Goal: Task Accomplishment & Management: Manage account settings

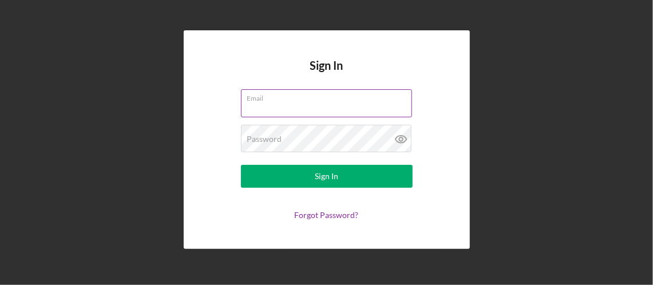
click at [321, 101] on div "Email" at bounding box center [327, 103] width 172 height 29
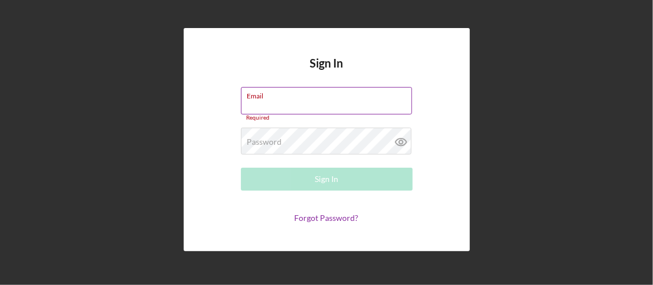
click at [315, 104] on input "Email" at bounding box center [326, 100] width 171 height 27
click at [310, 102] on input "w" at bounding box center [326, 100] width 171 height 27
type input "w"
type input "[EMAIL_ADDRESS][DOMAIN_NAME]"
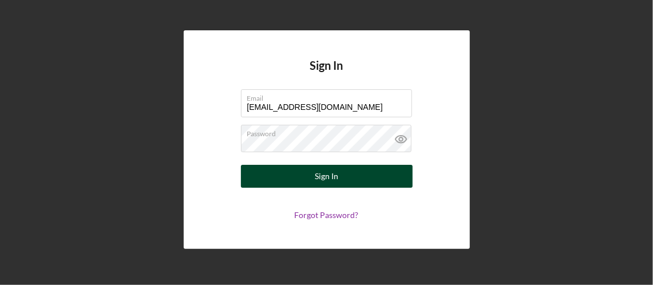
click at [334, 184] on div "Sign In" at bounding box center [326, 176] width 23 height 23
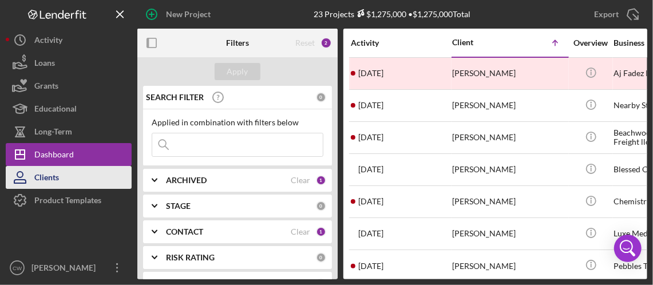
click at [70, 176] on button "Clients" at bounding box center [69, 177] width 126 height 23
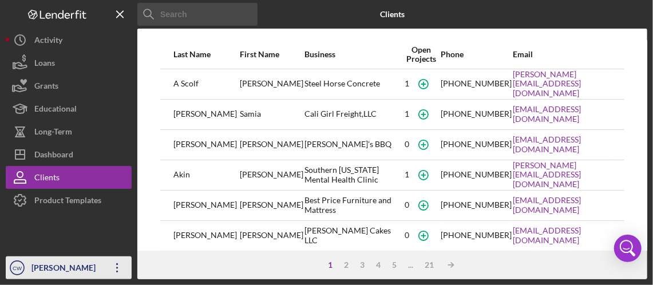
click at [70, 271] on div "[PERSON_NAME]" at bounding box center [66, 270] width 74 height 26
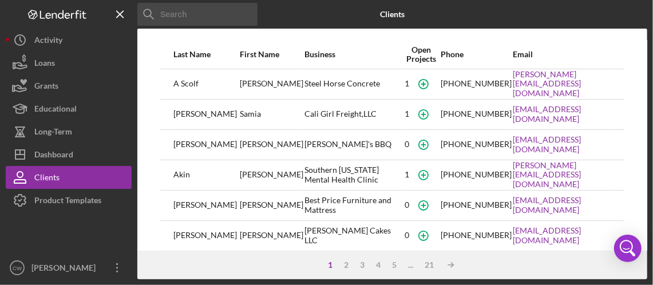
click at [204, 19] on input at bounding box center [197, 14] width 120 height 23
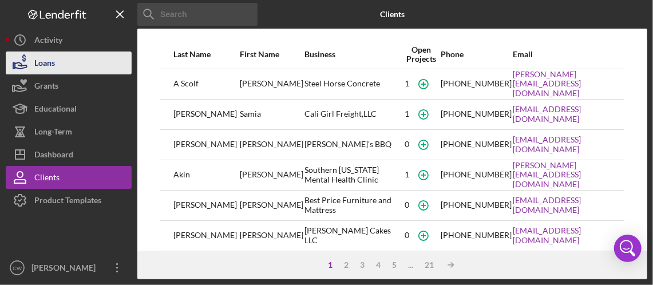
click at [74, 63] on button "Loans" at bounding box center [69, 63] width 126 height 23
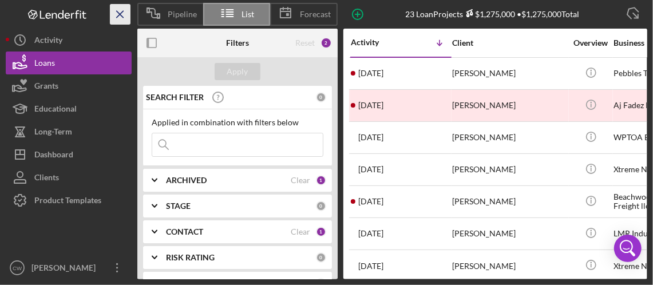
click at [120, 12] on icon "Icon/Menu Close" at bounding box center [121, 15] width 26 height 26
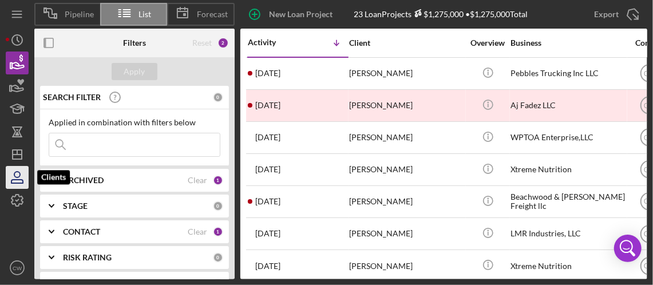
click at [12, 179] on icon "button" at bounding box center [17, 177] width 29 height 29
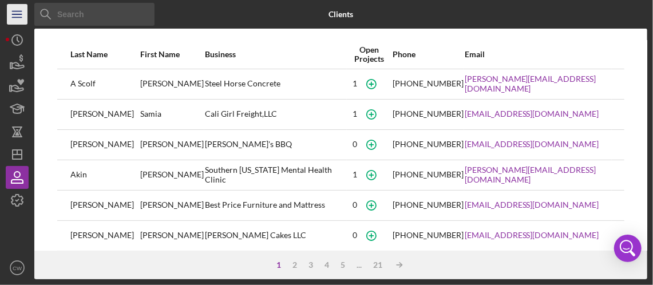
click at [19, 16] on icon "Icon/Menu" at bounding box center [18, 15] width 26 height 26
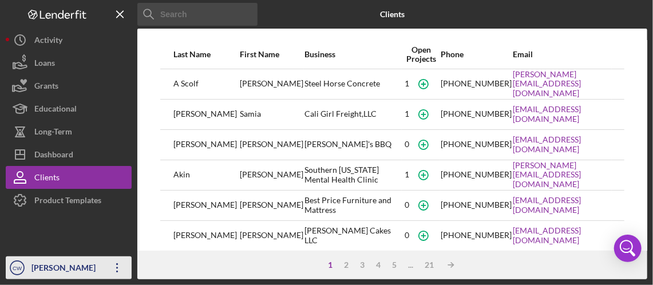
click at [119, 274] on icon "Icon/Overflow" at bounding box center [117, 268] width 29 height 29
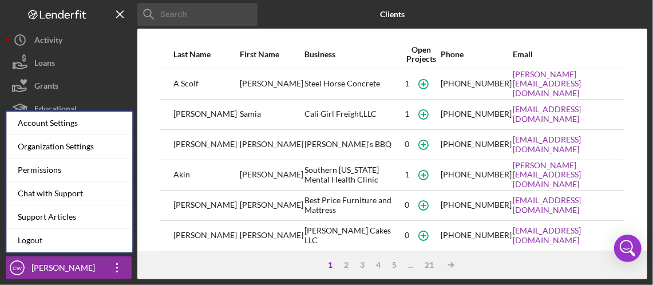
click at [334, 15] on div "Clients" at bounding box center [392, 14] width 170 height 29
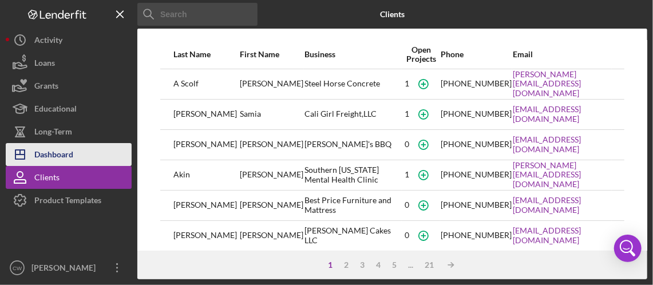
click at [79, 151] on button "Icon/Dashboard Dashboard" at bounding box center [69, 154] width 126 height 23
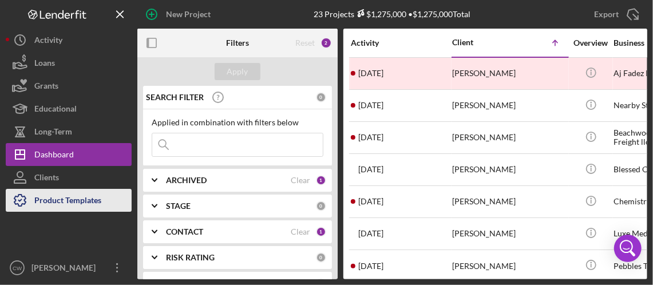
click at [73, 195] on div "Product Templates" at bounding box center [67, 202] width 67 height 26
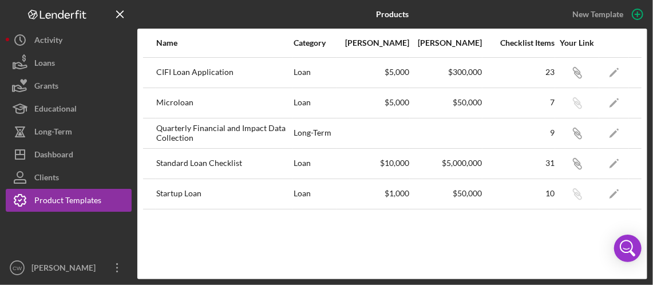
click at [542, 65] on div "23" at bounding box center [519, 72] width 72 height 29
click at [545, 65] on div "23" at bounding box center [519, 72] width 72 height 29
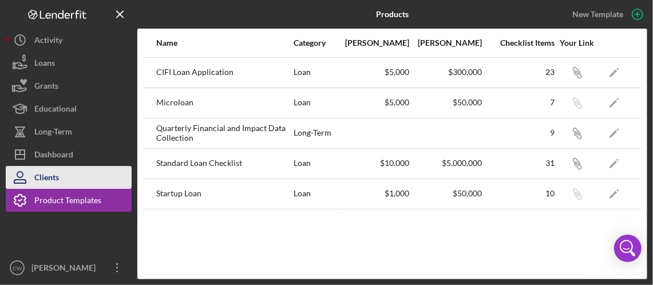
click at [34, 181] on div "Clients" at bounding box center [46, 179] width 25 height 26
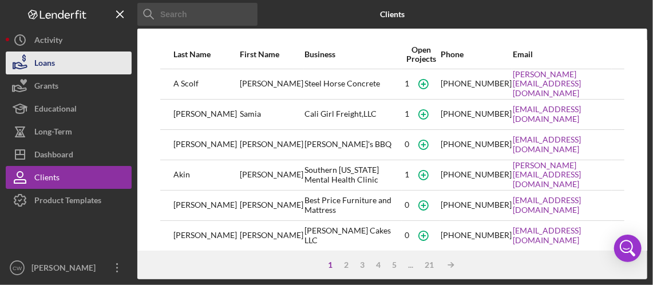
click at [56, 69] on button "Loans" at bounding box center [69, 63] width 126 height 23
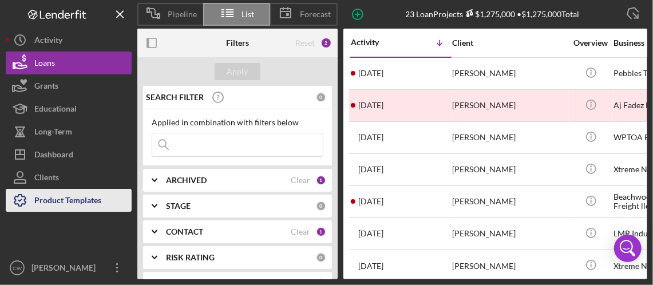
click at [80, 199] on div "Product Templates" at bounding box center [67, 202] width 67 height 26
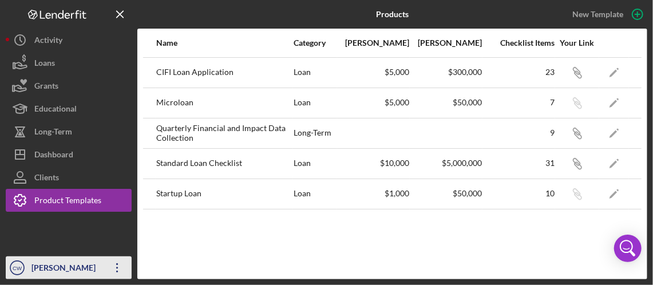
click at [67, 265] on div "[PERSON_NAME]" at bounding box center [66, 270] width 74 height 26
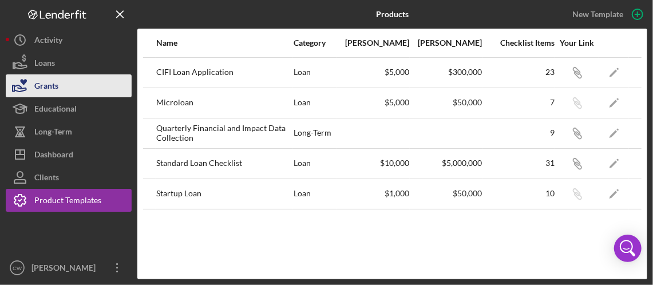
click at [105, 74] on button "Grants" at bounding box center [69, 85] width 126 height 23
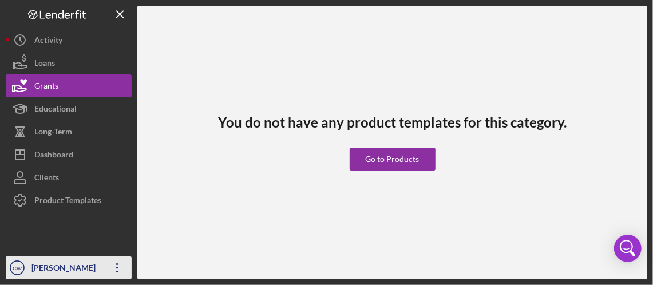
click at [58, 266] on div "[PERSON_NAME]" at bounding box center [66, 270] width 74 height 26
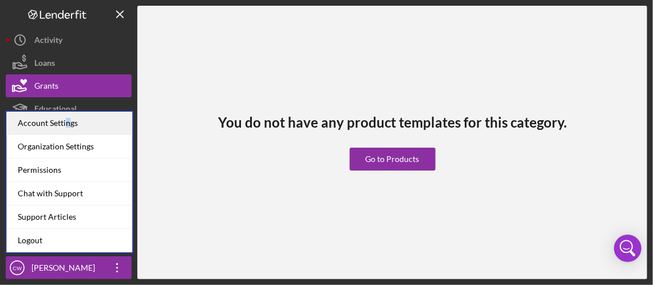
click at [68, 124] on div "Account Settings" at bounding box center [69, 123] width 126 height 23
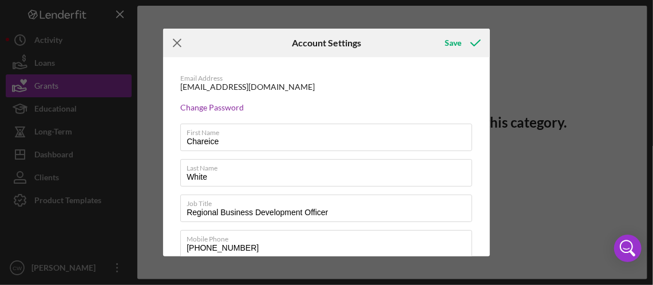
click at [178, 35] on icon "Icon/Menu Close" at bounding box center [177, 43] width 29 height 29
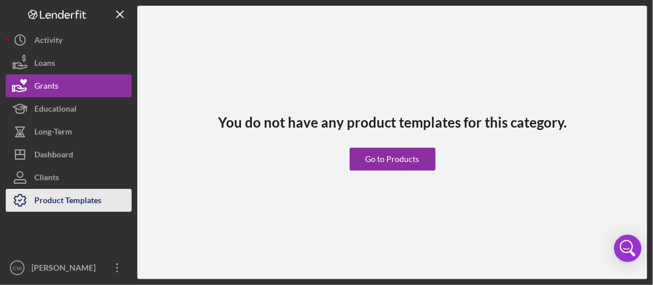
click at [92, 199] on div "Product Templates" at bounding box center [67, 202] width 67 height 26
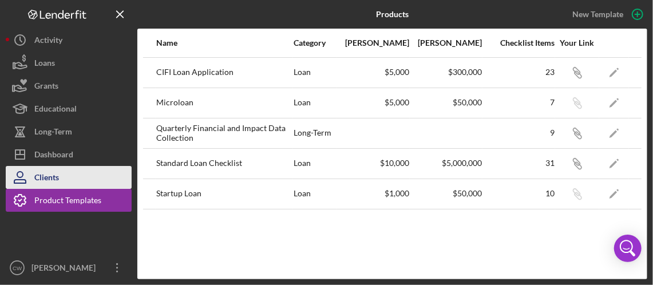
click at [72, 173] on button "Clients" at bounding box center [69, 177] width 126 height 23
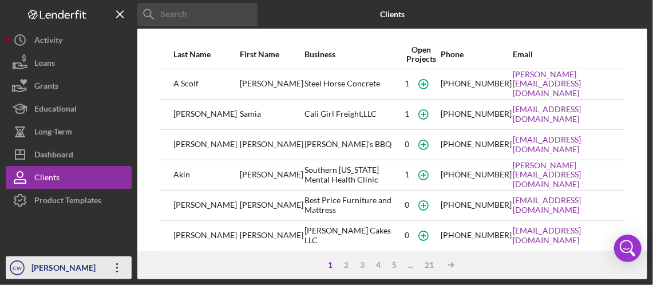
click at [121, 267] on icon "Icon/Overflow" at bounding box center [117, 268] width 29 height 29
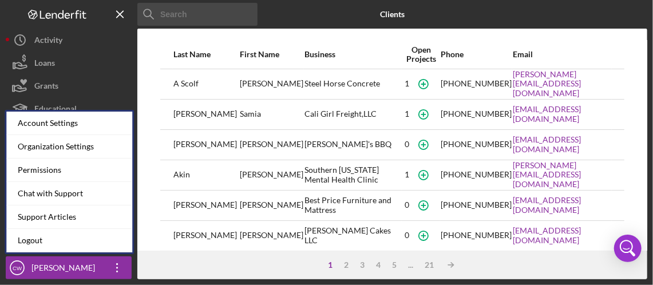
click at [330, 14] on div "Clients" at bounding box center [392, 14] width 170 height 29
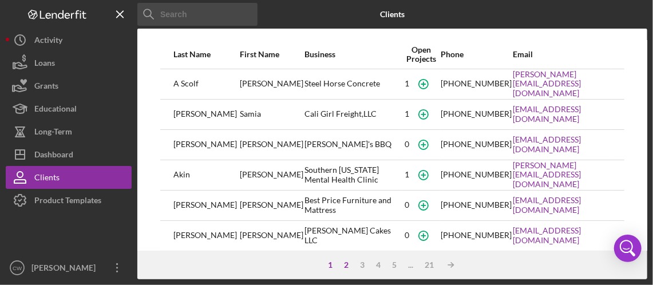
click at [346, 263] on div "2" at bounding box center [346, 265] width 16 height 9
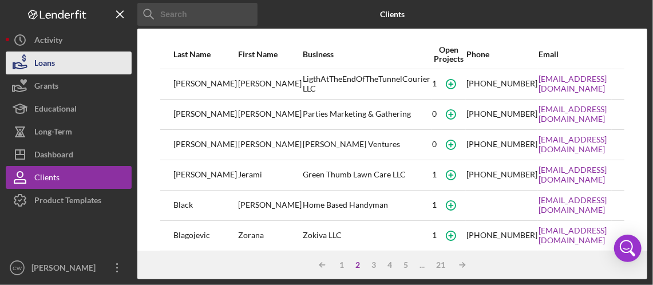
click at [96, 60] on button "Loans" at bounding box center [69, 63] width 126 height 23
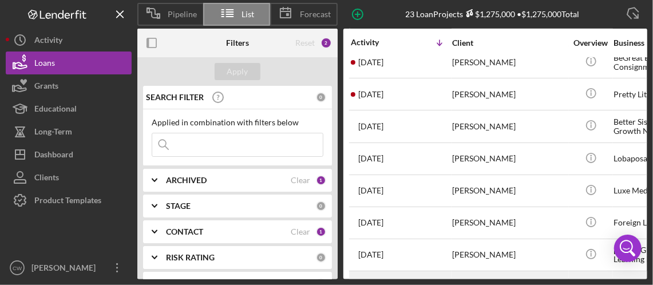
scroll to position [238, 0]
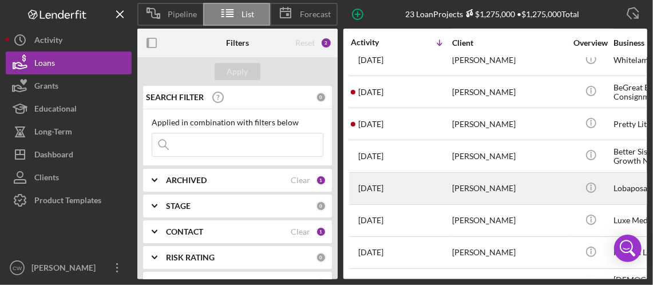
click at [563, 184] on div "[PERSON_NAME]" at bounding box center [509, 188] width 115 height 30
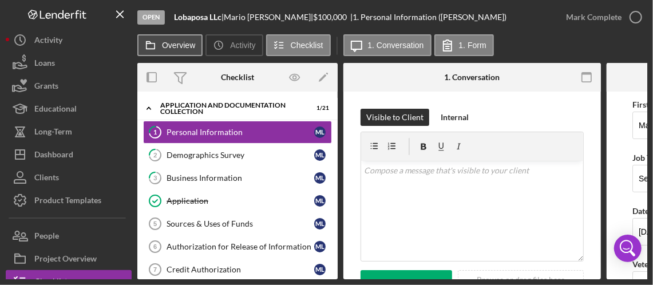
click at [175, 49] on label "Overview" at bounding box center [178, 45] width 33 height 9
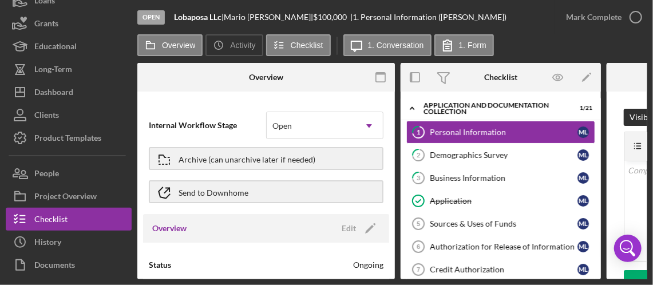
scroll to position [105, 0]
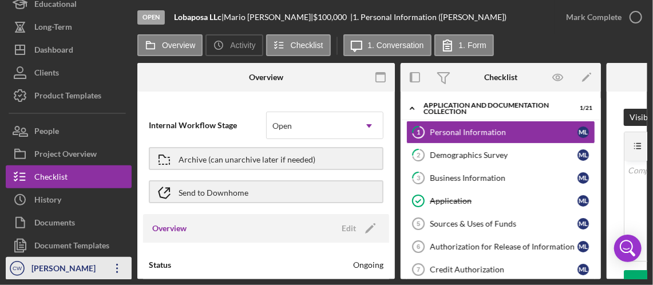
click at [62, 267] on div "[PERSON_NAME]" at bounding box center [66, 270] width 74 height 26
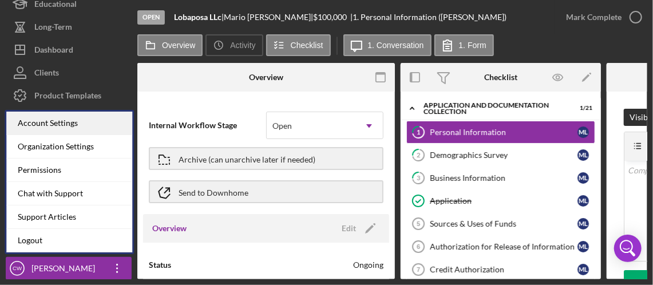
click at [65, 126] on div "Account Settings" at bounding box center [69, 123] width 126 height 23
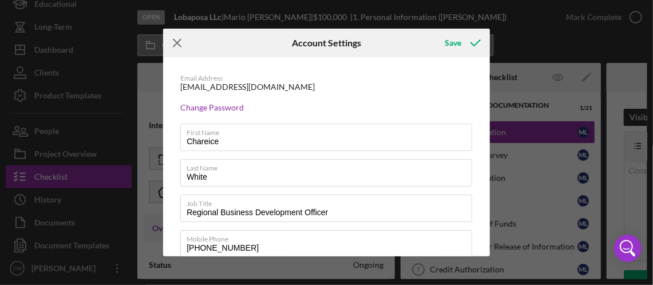
drag, startPoint x: 178, startPoint y: 46, endPoint x: 173, endPoint y: 49, distance: 5.9
click at [178, 45] on icon "Icon/Menu Close" at bounding box center [177, 43] width 29 height 29
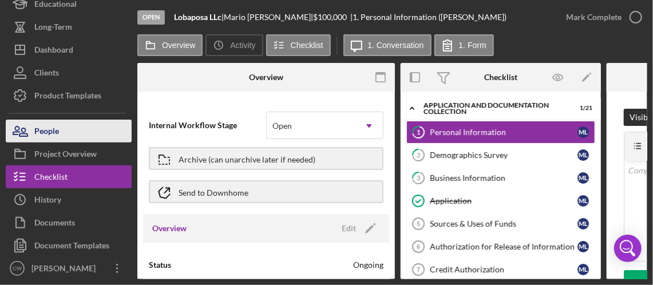
click at [72, 129] on button "People" at bounding box center [69, 131] width 126 height 23
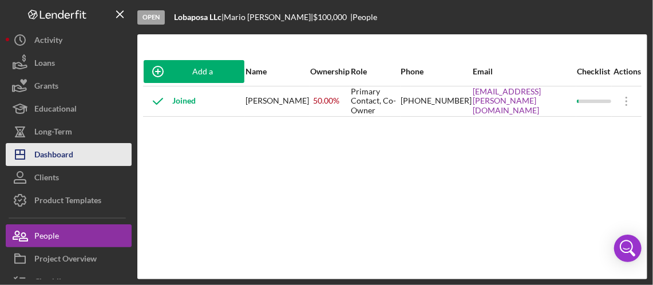
click at [46, 159] on div "Dashboard" at bounding box center [53, 156] width 39 height 26
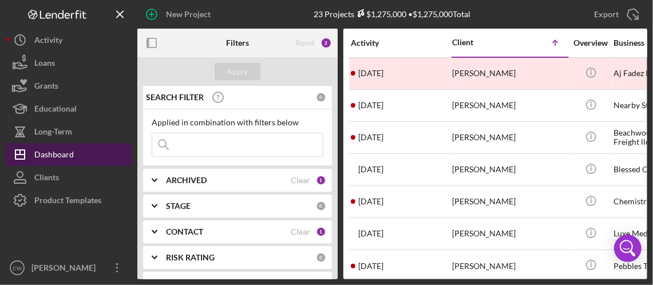
click at [67, 157] on div "Dashboard" at bounding box center [54, 156] width 40 height 26
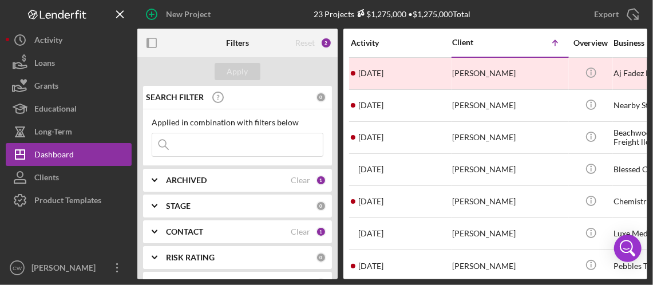
click at [197, 181] on b "ARCHIVED" at bounding box center [186, 180] width 41 height 9
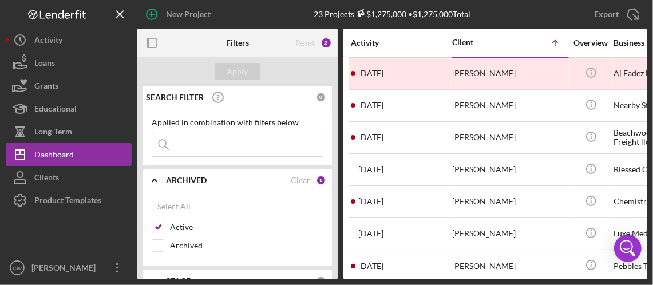
click at [156, 175] on icon "Icon/Expander" at bounding box center [154, 180] width 29 height 29
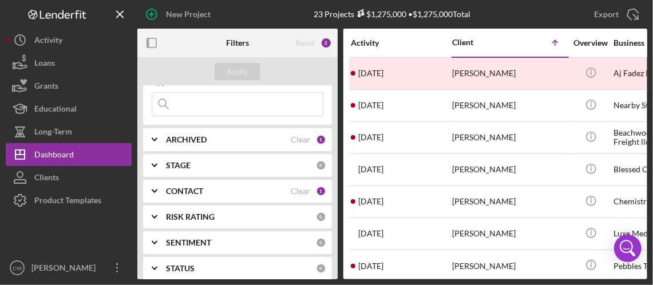
scroll to position [57, 0]
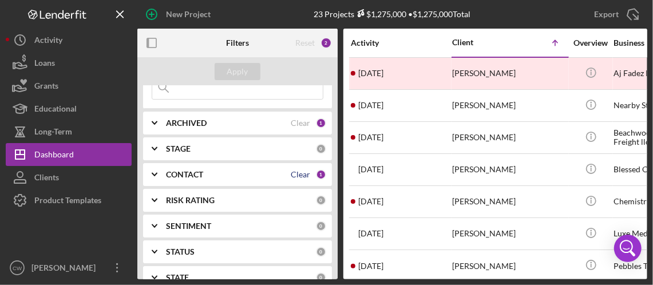
click at [301, 173] on div "Clear" at bounding box center [300, 174] width 19 height 9
click at [294, 122] on div "Clear" at bounding box center [300, 123] width 19 height 9
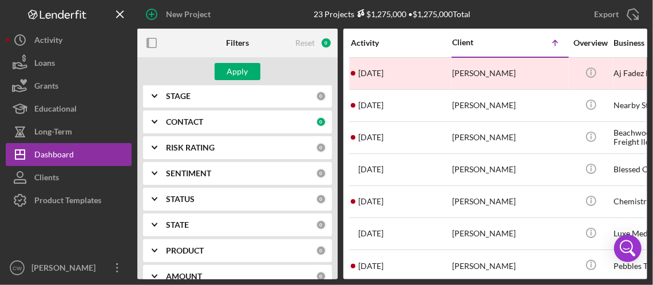
scroll to position [109, 0]
click at [190, 123] on b "CONTACT" at bounding box center [184, 123] width 37 height 9
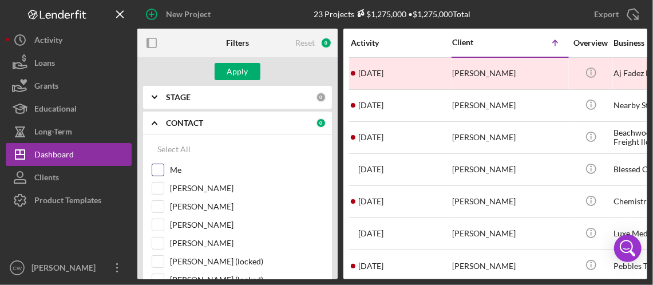
click at [160, 167] on input "Me" at bounding box center [157, 169] width 11 height 11
checkbox input "true"
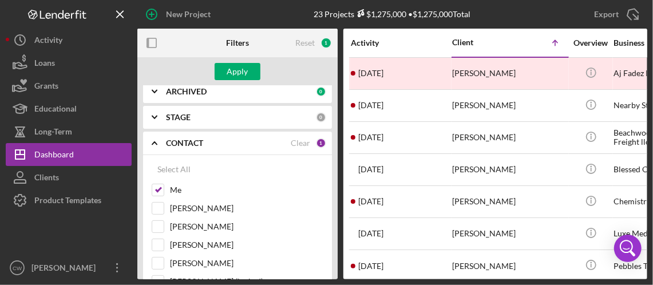
scroll to position [115, 0]
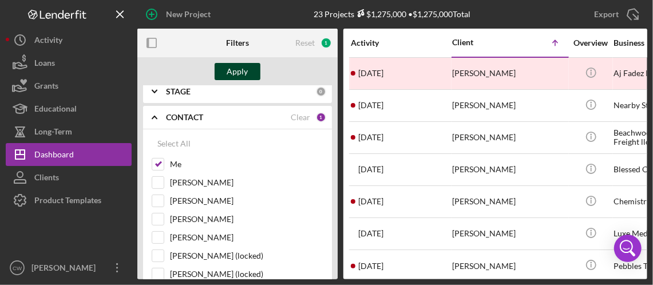
click at [240, 72] on div "Apply" at bounding box center [237, 71] width 21 height 17
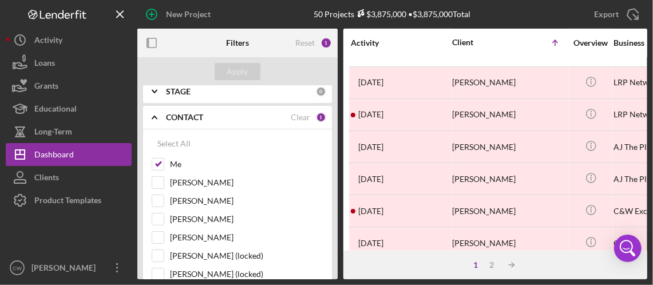
scroll to position [0, 0]
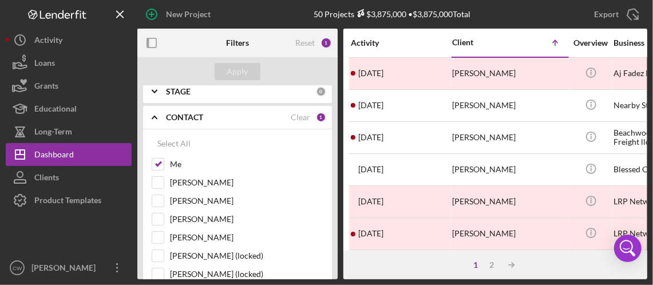
click at [120, 15] on icon "Icon/Menu Close" at bounding box center [121, 15] width 26 height 26
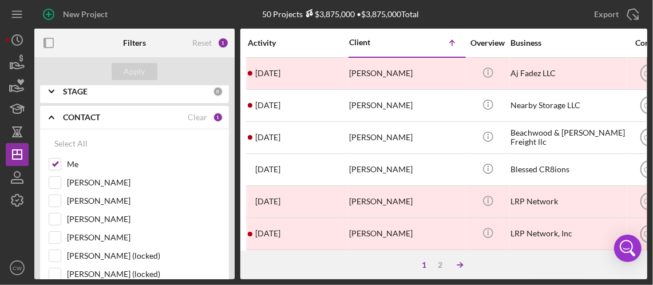
click at [458, 265] on line at bounding box center [460, 265] width 5 height 0
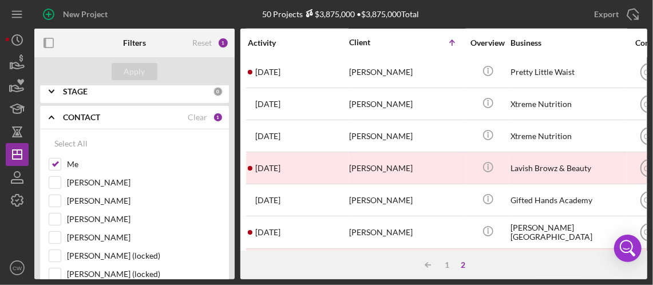
scroll to position [617, 0]
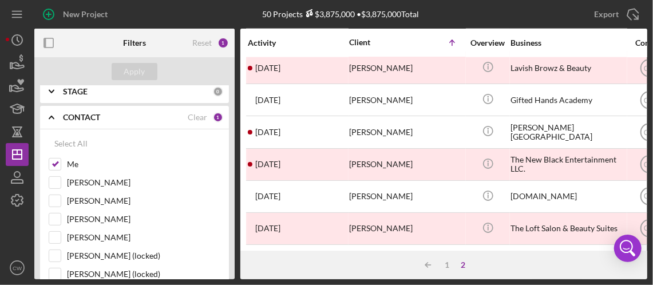
click at [463, 266] on div "2" at bounding box center [464, 265] width 16 height 9
click at [463, 265] on div "2" at bounding box center [464, 265] width 16 height 9
click at [445, 262] on div "1" at bounding box center [448, 265] width 16 height 9
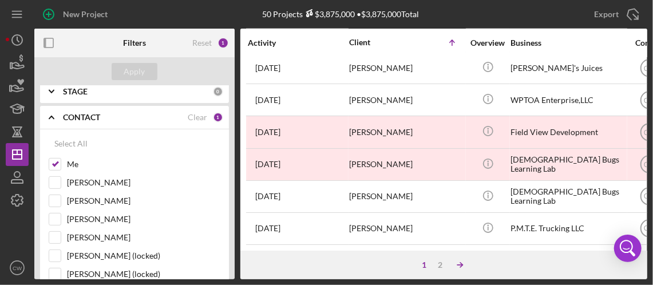
click at [459, 265] on line at bounding box center [460, 265] width 5 height 0
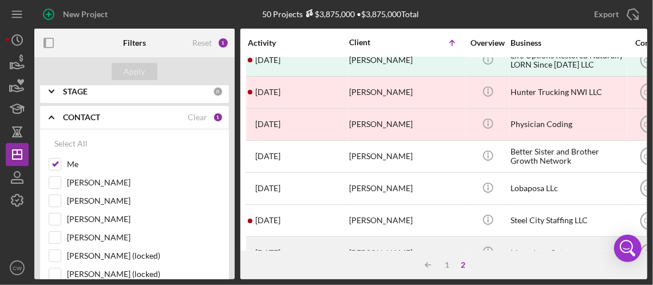
scroll to position [0, 0]
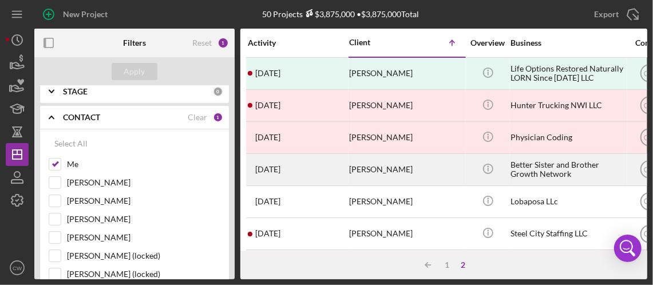
click at [384, 164] on div "[PERSON_NAME]" at bounding box center [406, 170] width 115 height 30
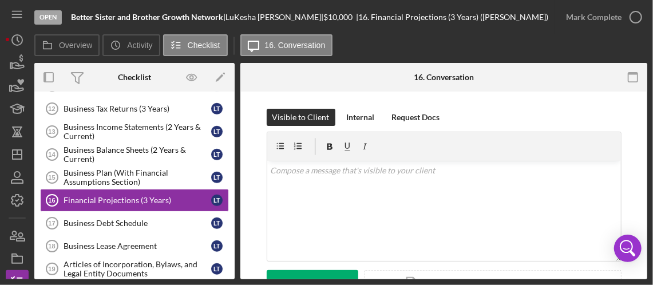
scroll to position [282, 0]
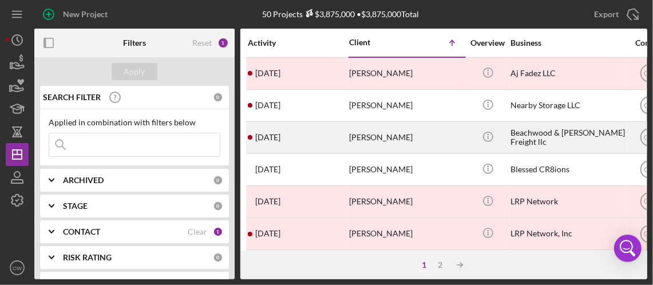
click at [328, 141] on div "[DATE] [PERSON_NAME]" at bounding box center [298, 138] width 100 height 30
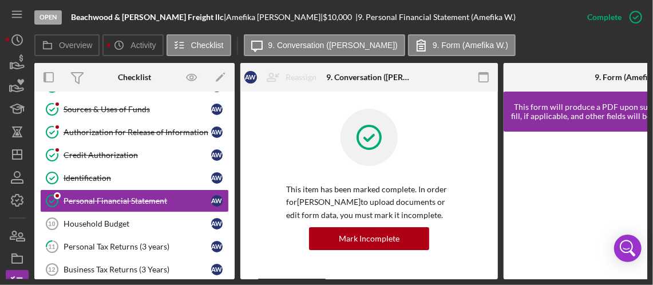
scroll to position [150, 0]
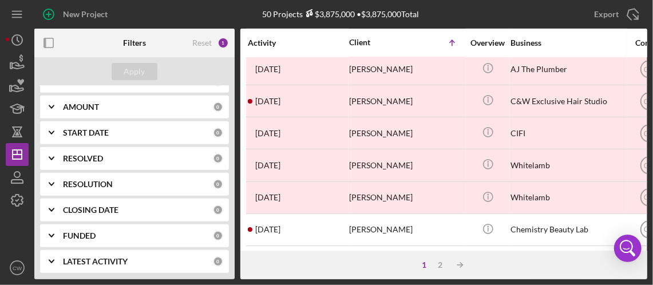
scroll to position [281, 0]
click at [213, 133] on div "0" at bounding box center [218, 132] width 10 height 10
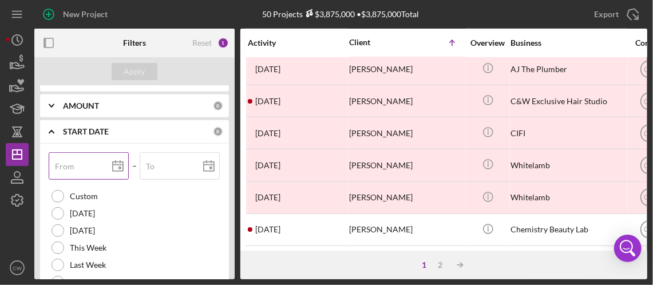
click at [83, 166] on input "From" at bounding box center [89, 165] width 80 height 27
type input "0m/dd/yyyy"
type input "07/dd/yyyy"
type input "07/0d/yyyy"
type input "07/01/yyyy"
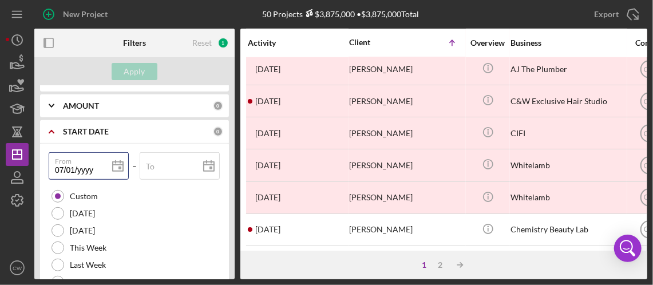
type input "07/01/2yyy"
type input "07/01/20yy"
type input "07/01/202y"
type input "[DATE]"
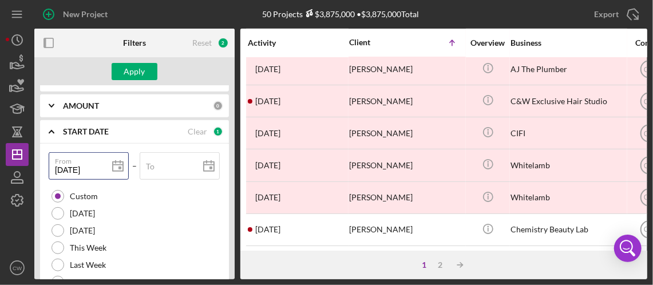
type input "[DATE]"
click at [180, 163] on div "To" at bounding box center [180, 166] width 81 height 29
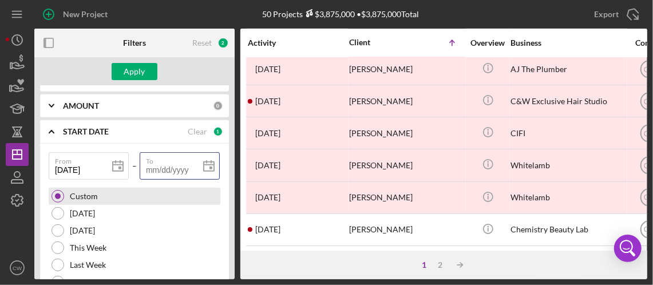
type input "0m/dd/yyyy"
type input "06/dd/yyyy"
type input "06/3d/yyyy"
type input "06/30/yyyy"
type input "06/30/2yyy"
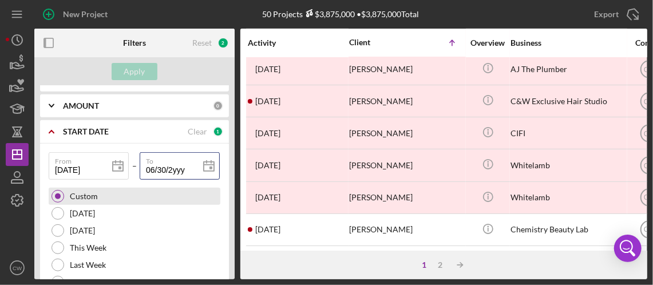
type input "06/30/20yy"
type input "06/30/202y"
type input "[DATE]"
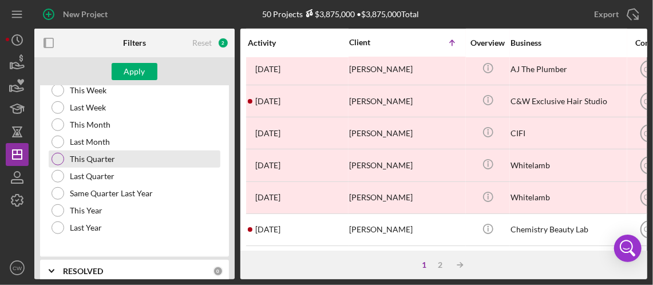
scroll to position [452, 0]
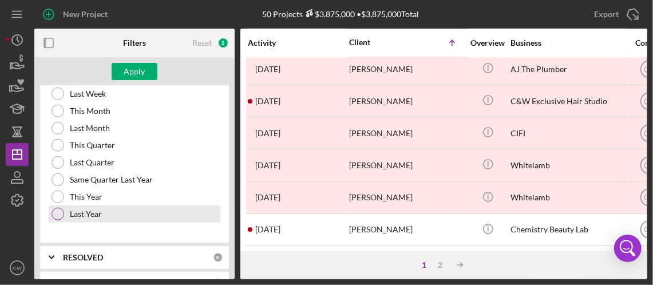
type input "[DATE]"
click at [164, 208] on div "Last Year" at bounding box center [135, 214] width 172 height 17
type input "[DATE]"
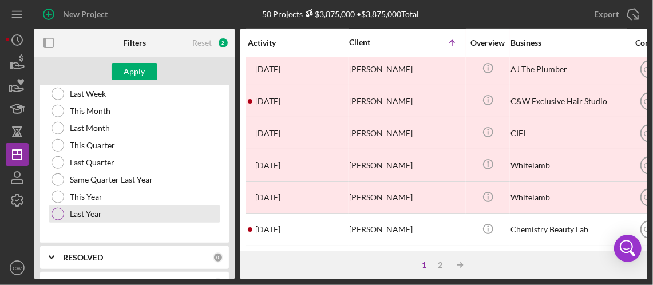
type input "[DATE]"
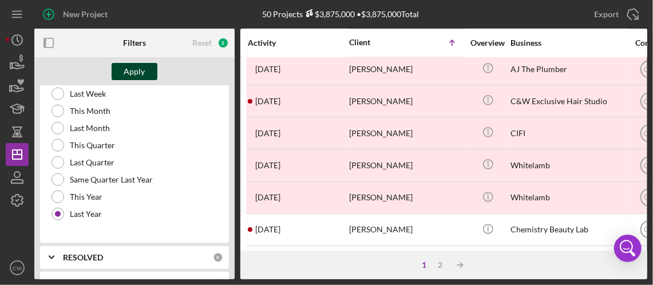
click at [132, 68] on div "Apply" at bounding box center [134, 71] width 21 height 17
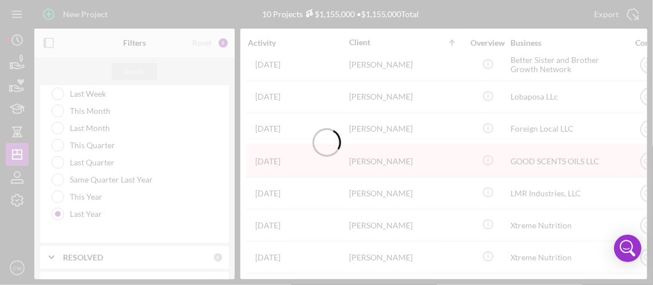
scroll to position [111, 0]
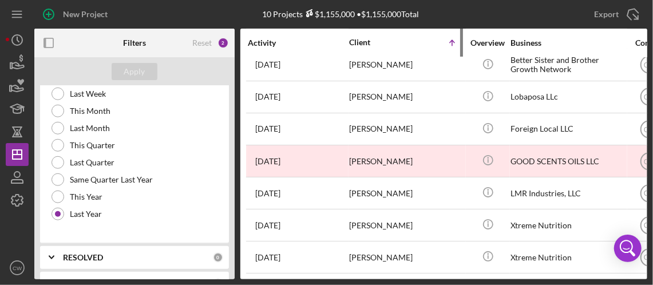
click at [365, 56] on th "Client Icon/Table Sort Arrow" at bounding box center [407, 43] width 117 height 29
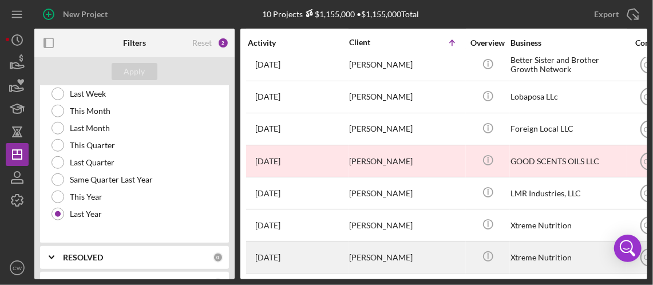
click at [393, 249] on div "[PERSON_NAME]" at bounding box center [406, 257] width 115 height 30
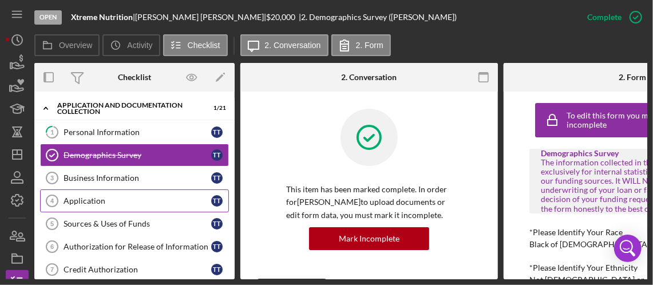
click at [154, 196] on div "Application" at bounding box center [138, 200] width 148 height 9
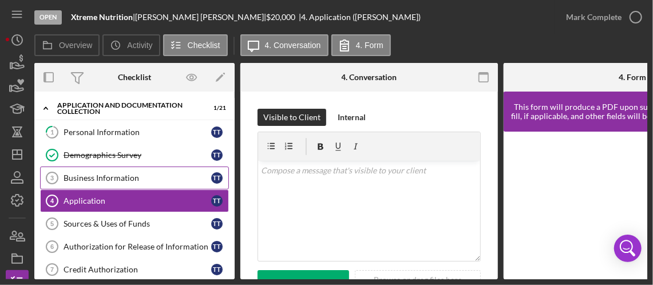
click at [142, 175] on div "Business Information" at bounding box center [138, 177] width 148 height 9
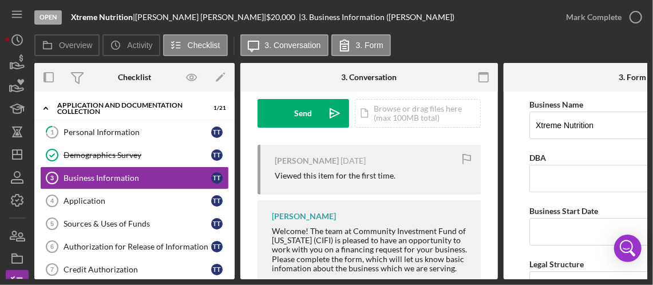
scroll to position [204, 0]
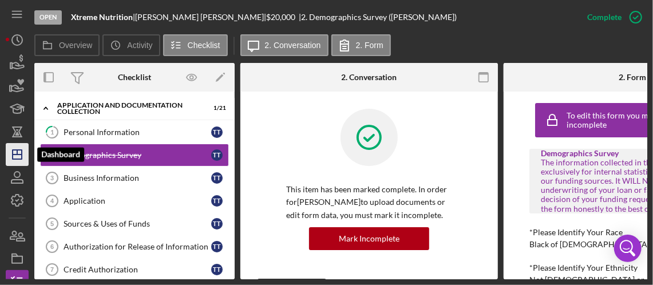
click at [24, 157] on icon "Icon/Dashboard" at bounding box center [17, 154] width 29 height 29
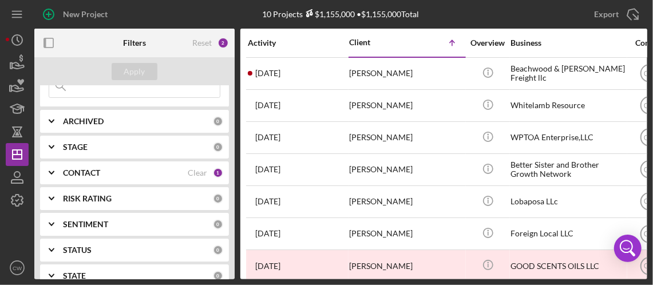
scroll to position [52, 0]
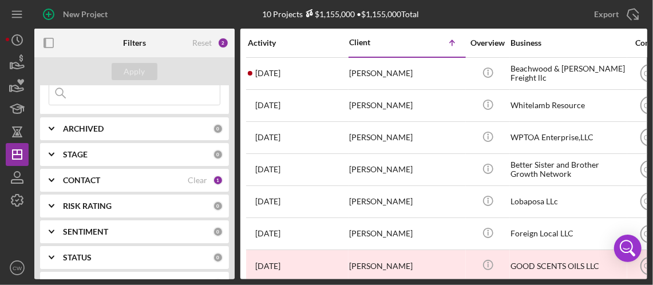
click at [153, 109] on div "Applied in combination with filters below Icon/Menu Close" at bounding box center [134, 86] width 189 height 57
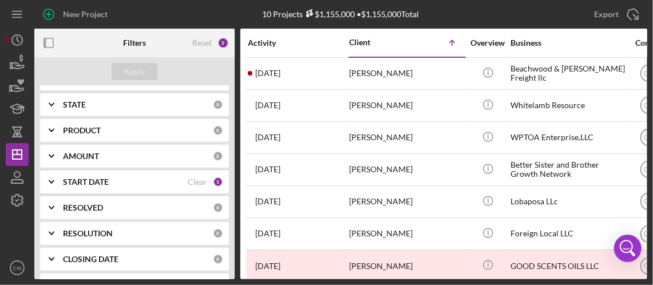
scroll to position [281, 0]
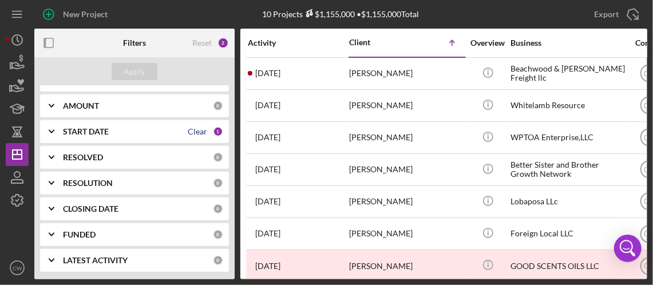
click at [188, 131] on div "Clear" at bounding box center [197, 131] width 19 height 9
click at [56, 129] on icon "Icon/Expander" at bounding box center [51, 131] width 29 height 29
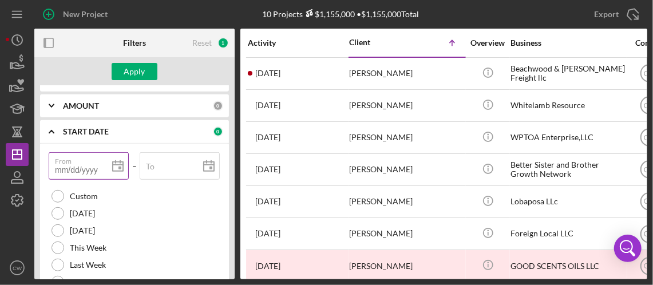
click at [86, 166] on input "From" at bounding box center [89, 165] width 80 height 27
type input "0m/dd/yyyy"
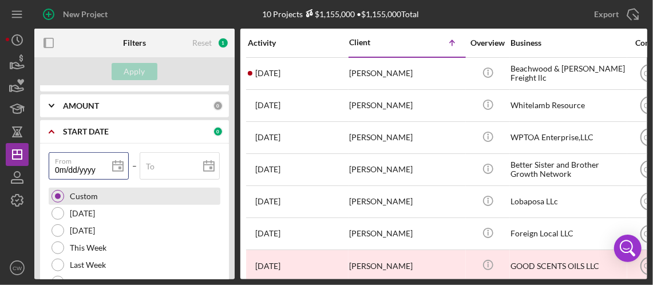
type input "07/dd/yyyy"
type input "07/0d/yyyy"
type input "07/01/yyyy"
type input "07/01/2yyy"
type input "07/01/20yy"
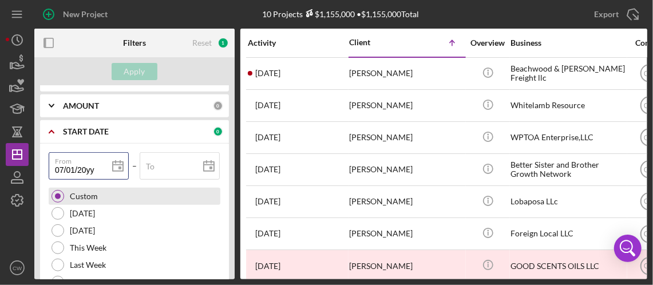
type input "07/01/202y"
type input "[DATE]"
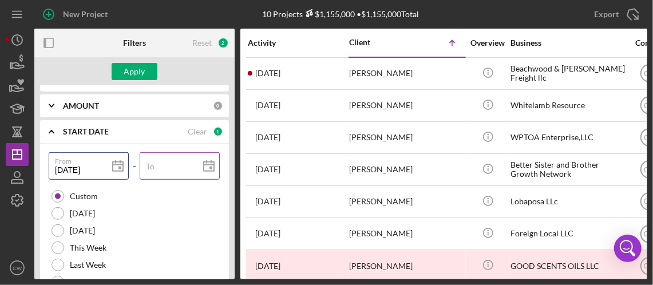
type input "[DATE]"
click at [177, 163] on div "To" at bounding box center [180, 166] width 81 height 29
type input "0m/dd/yyyy"
type input "01/dd/yyyy"
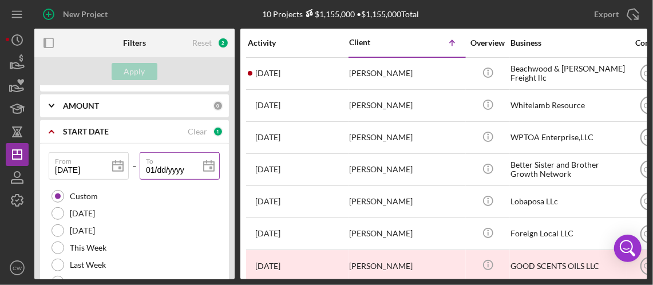
type input "0m/dd/yyyy"
type input "06/dd/yyyy"
type input "06/3d/yyyy"
type input "06/30/yyyy"
type input "06/30/2yyy"
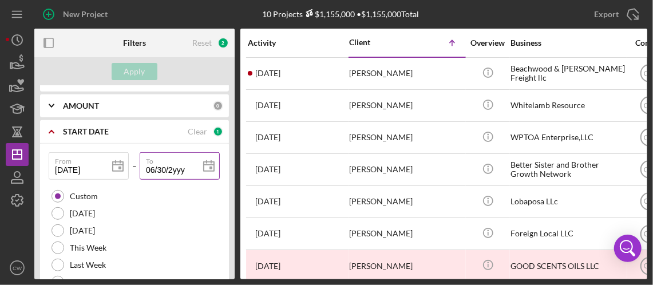
type input "06/30/20yy"
type input "06/30/202y"
type input "[DATE]"
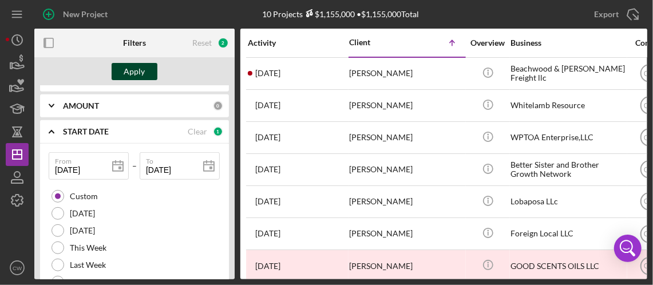
click at [128, 73] on div "Apply" at bounding box center [134, 71] width 21 height 17
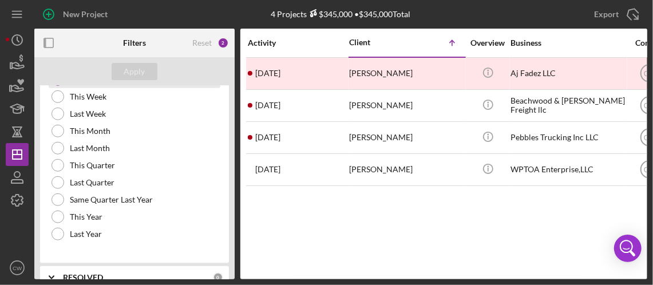
scroll to position [452, 0]
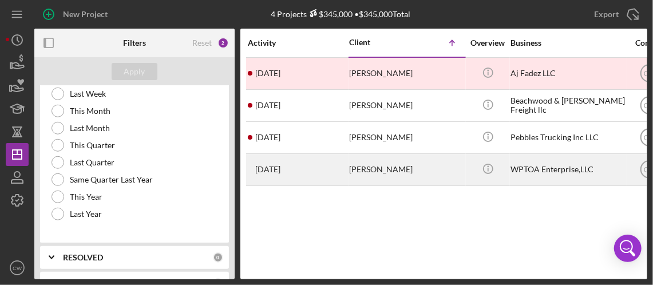
click at [281, 169] on time "[DATE]" at bounding box center [267, 169] width 25 height 9
